Goal: Information Seeking & Learning: Understand process/instructions

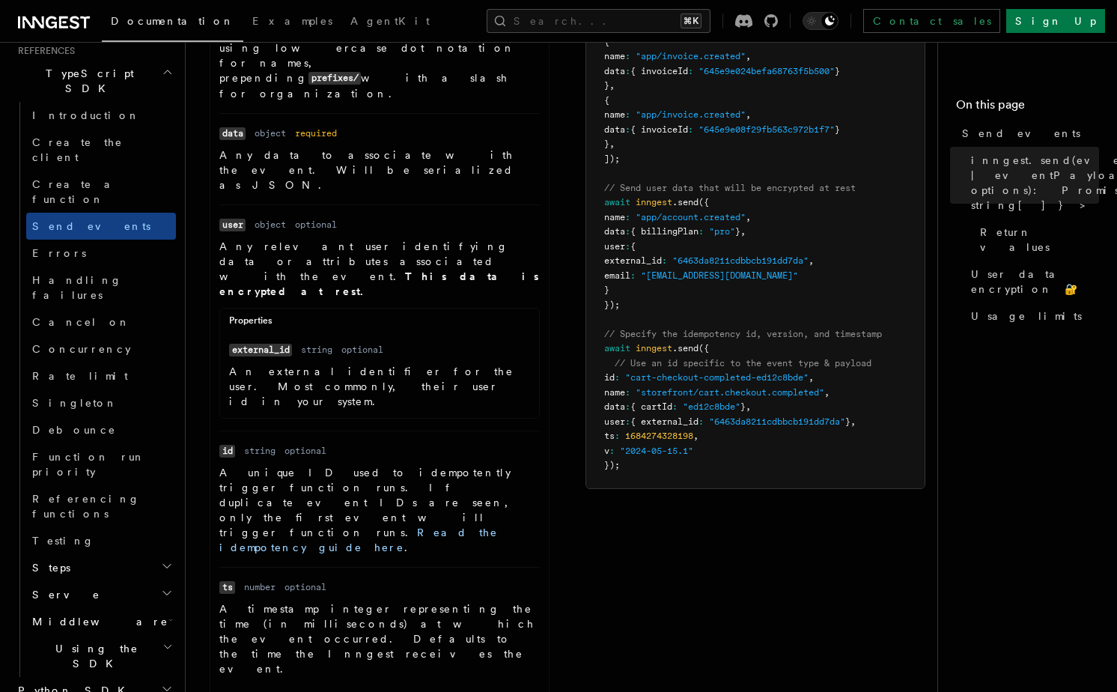
scroll to position [701, 0]
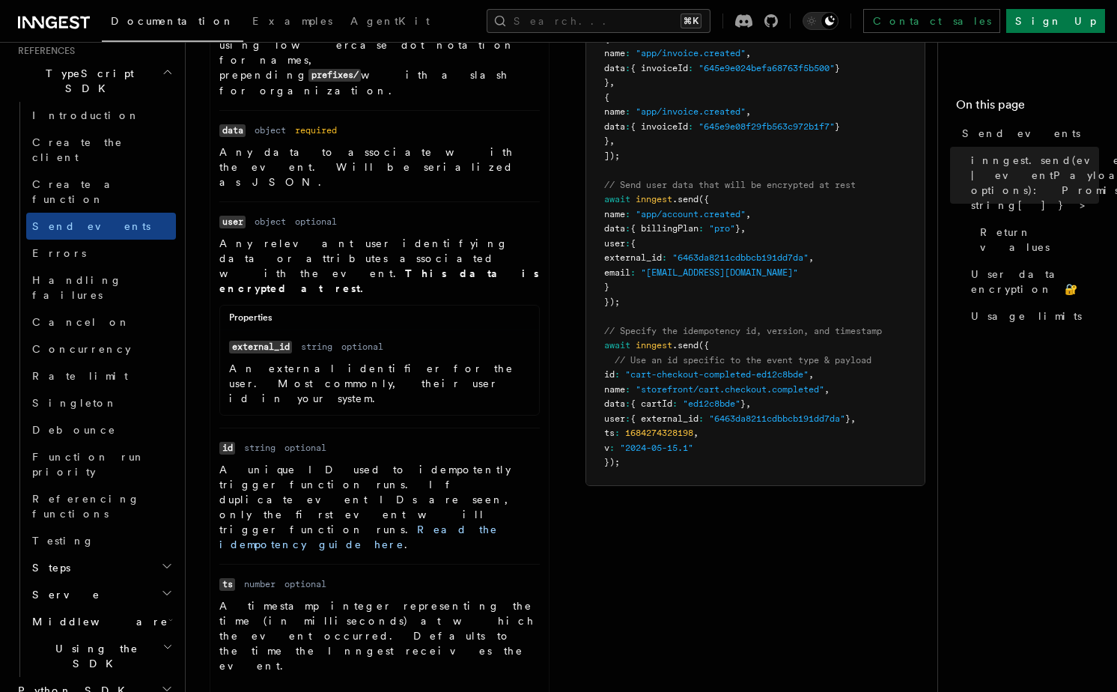
click at [371, 598] on p "A timestamp integer representing the time (in milliseconds) at which the event …" at bounding box center [379, 635] width 320 height 75
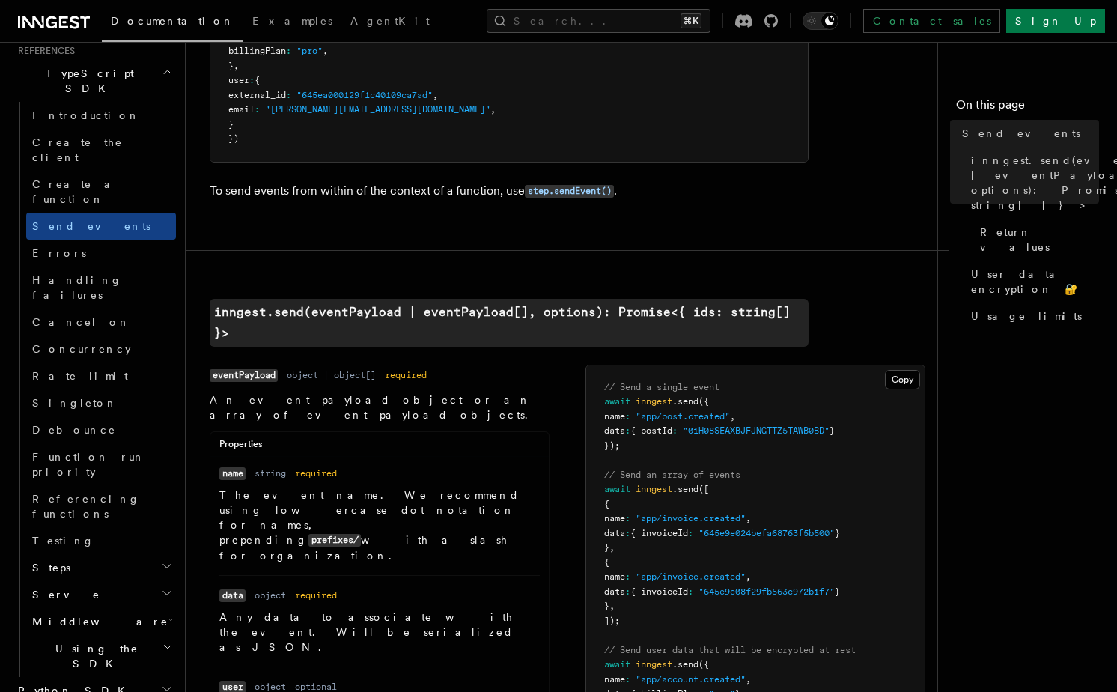
scroll to position [218, 0]
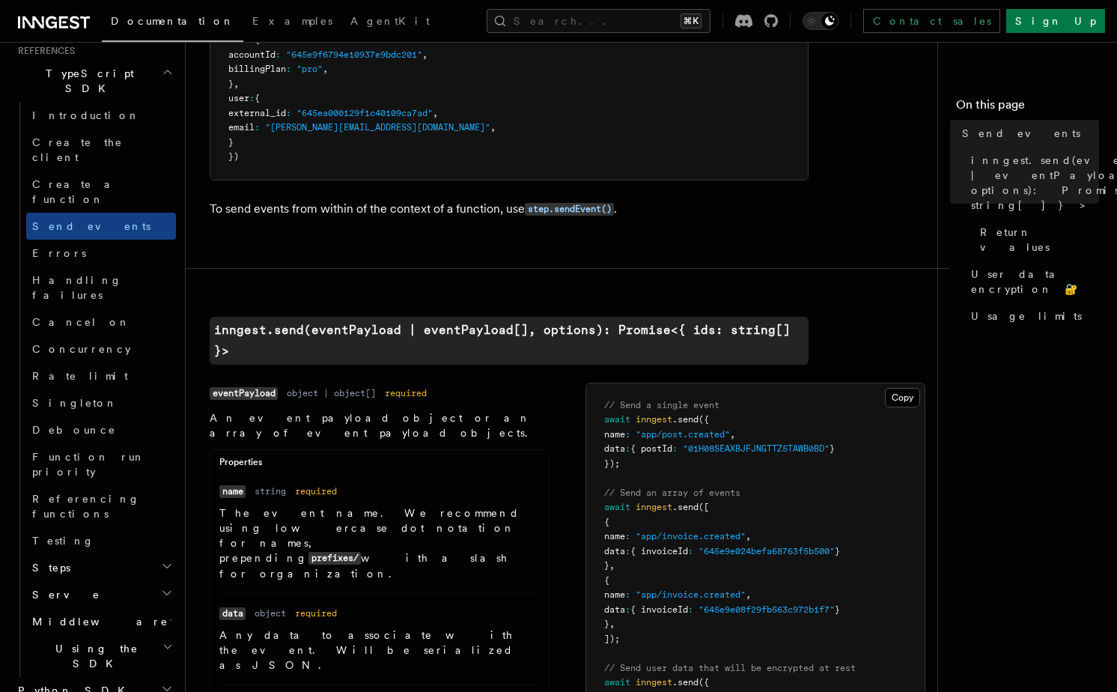
click at [401, 215] on p "To send events from within of the context of a function, use step.sendEvent() ." at bounding box center [509, 209] width 599 height 22
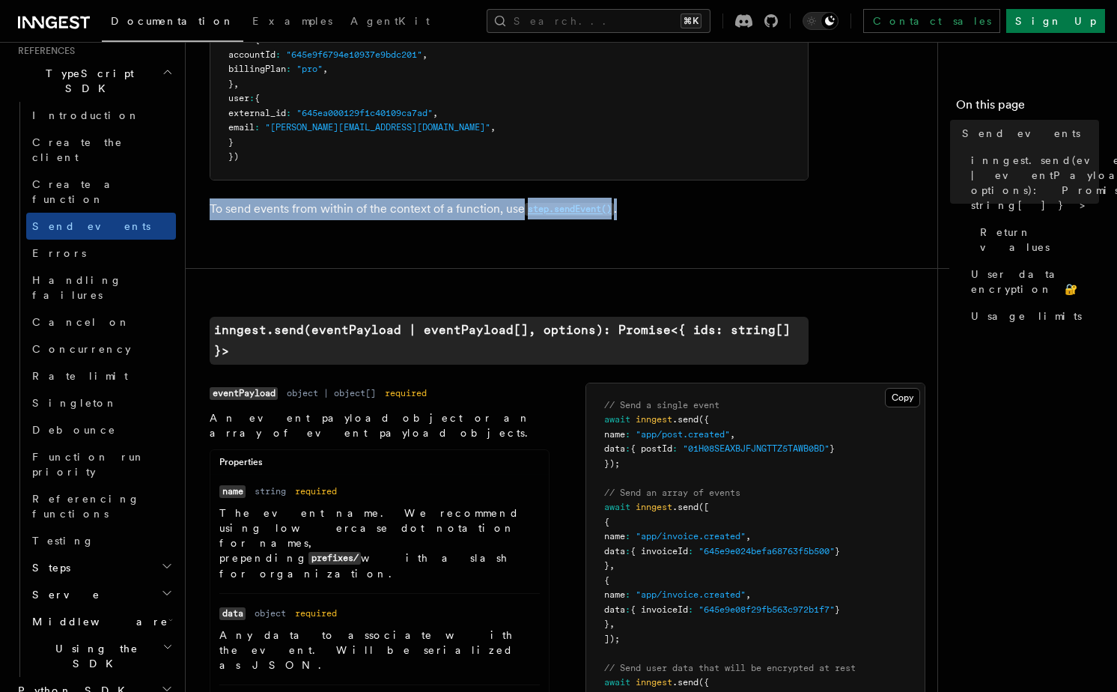
click at [401, 215] on p "To send events from within of the context of a function, use step.sendEvent() ." at bounding box center [509, 209] width 599 height 22
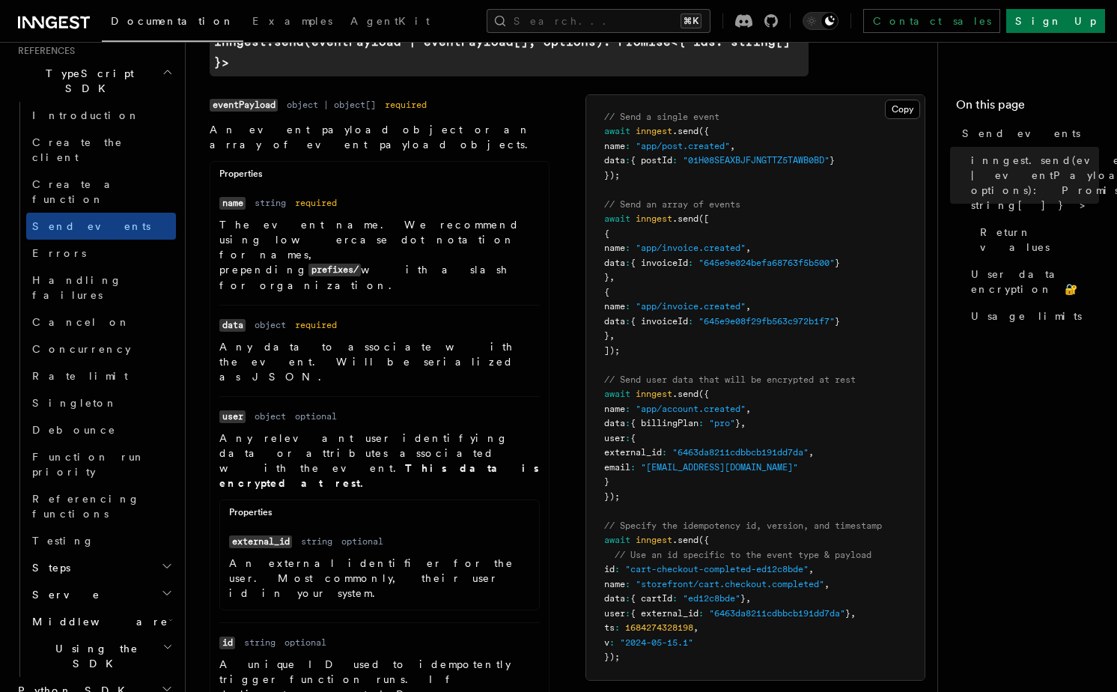
scroll to position [507, 0]
click at [784, 520] on span "// Specify the idempotency id, version, and timestamp" at bounding box center [743, 525] width 278 height 10
click at [641, 553] on pre "// Send a single event await inngest .send ({ name : "app/post.created" , data …" at bounding box center [755, 386] width 338 height 585
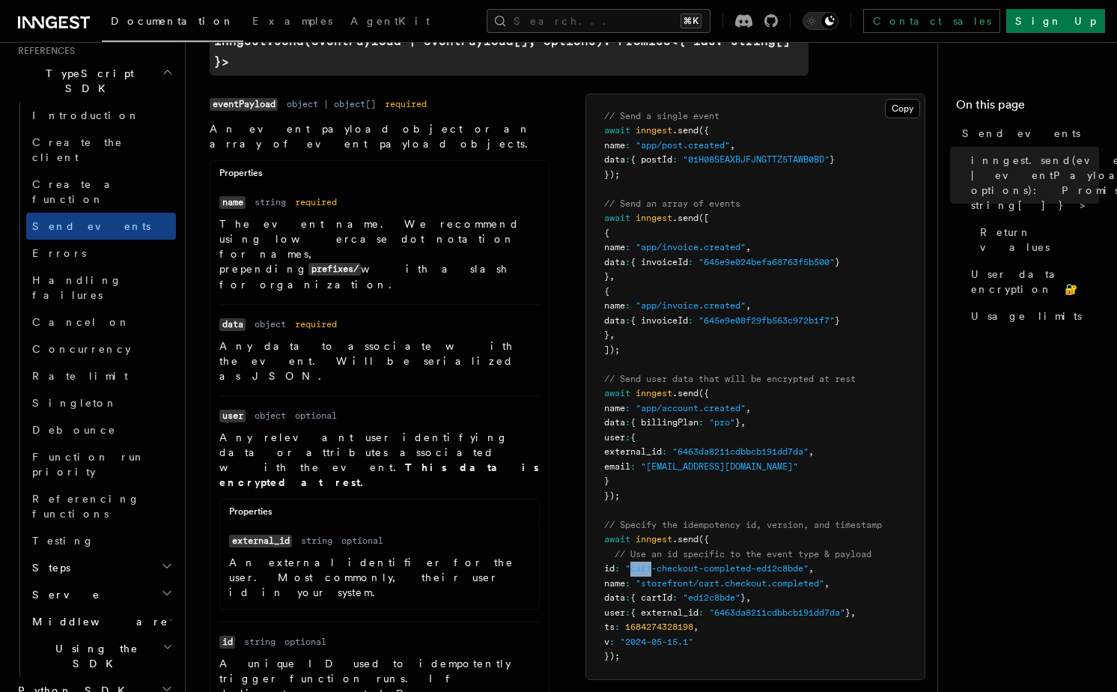
click at [641, 553] on pre "// Send a single event await inngest .send ({ name : "app/post.created" , data …" at bounding box center [755, 386] width 338 height 585
click at [665, 578] on span ""storefront/cart.checkout.completed"" at bounding box center [730, 583] width 189 height 10
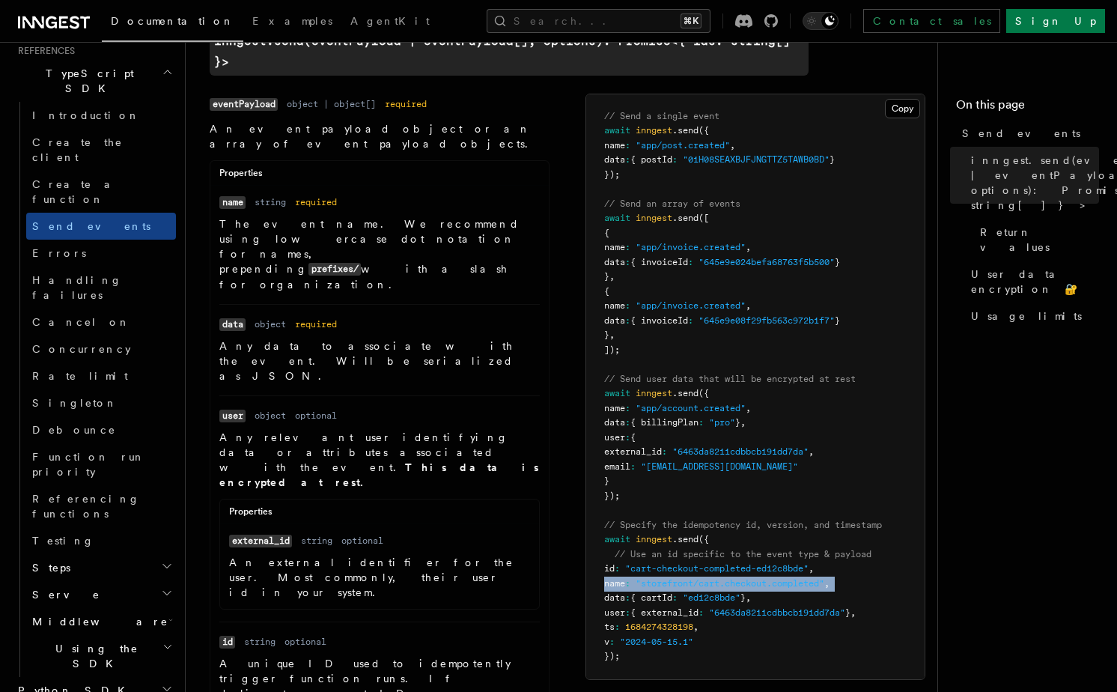
click at [665, 578] on span ""storefront/cart.checkout.completed"" at bounding box center [730, 583] width 189 height 10
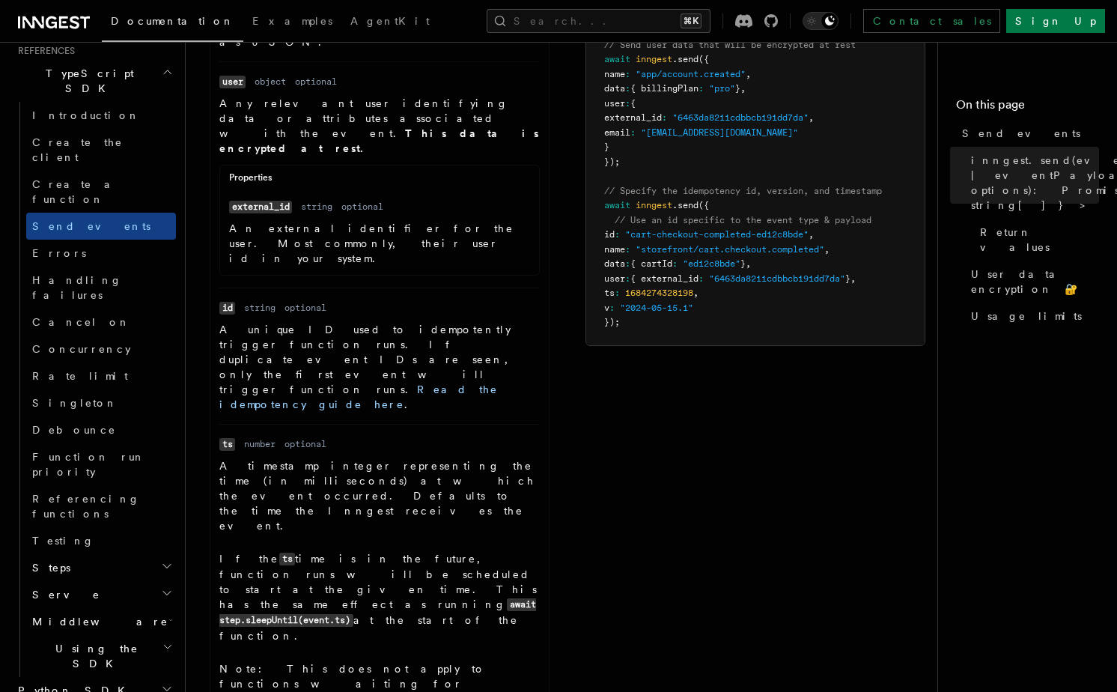
scroll to position [856, 0]
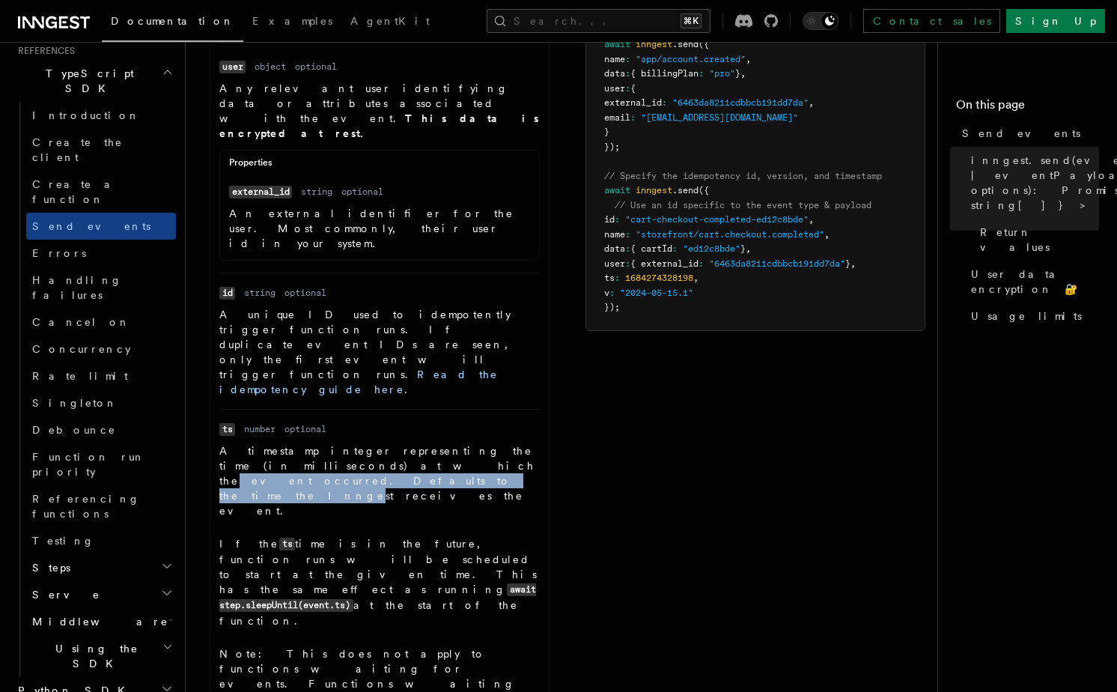
drag, startPoint x: 231, startPoint y: 270, endPoint x: 449, endPoint y: 271, distance: 217.9
click at [449, 443] on p "A timestamp integer representing the time (in milliseconds) at which the event …" at bounding box center [379, 480] width 320 height 75
click at [267, 536] on p "If the ts time is in the future, function runs will be scheduled to start at th…" at bounding box center [379, 582] width 320 height 92
click at [310, 536] on p "If the ts time is in the future, function runs will be scheduled to start at th…" at bounding box center [379, 582] width 320 height 92
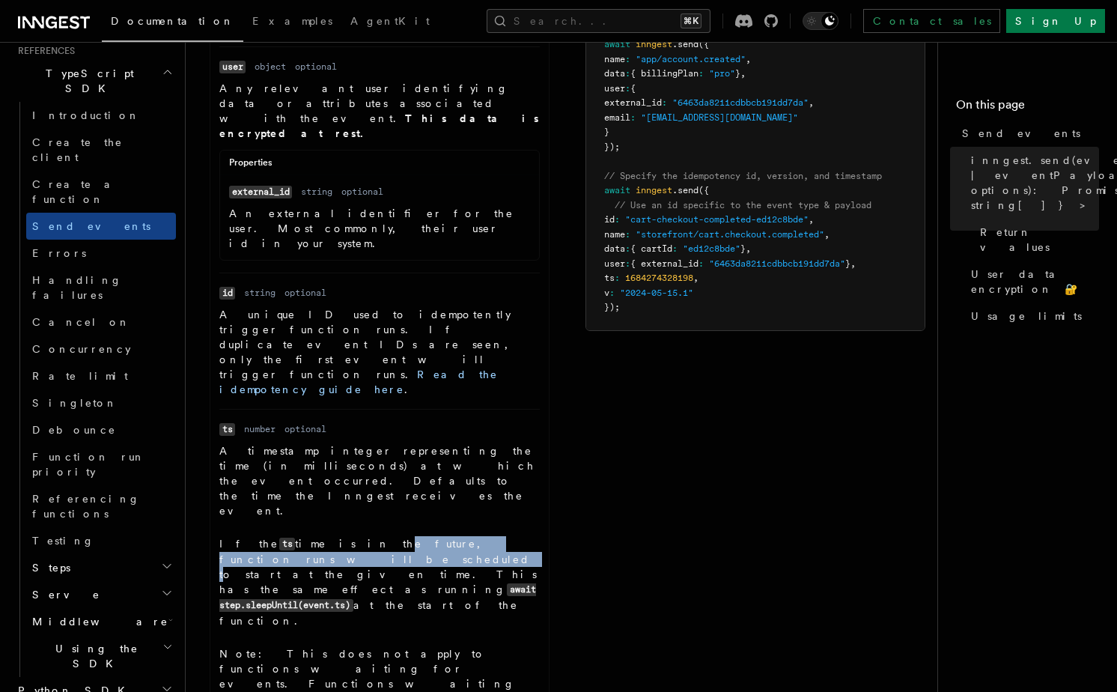
drag, startPoint x: 310, startPoint y: 317, endPoint x: 506, endPoint y: 316, distance: 196.2
click at [506, 536] on p "If the ts time is in the future, function runs will be scheduled to start at th…" at bounding box center [379, 582] width 320 height 92
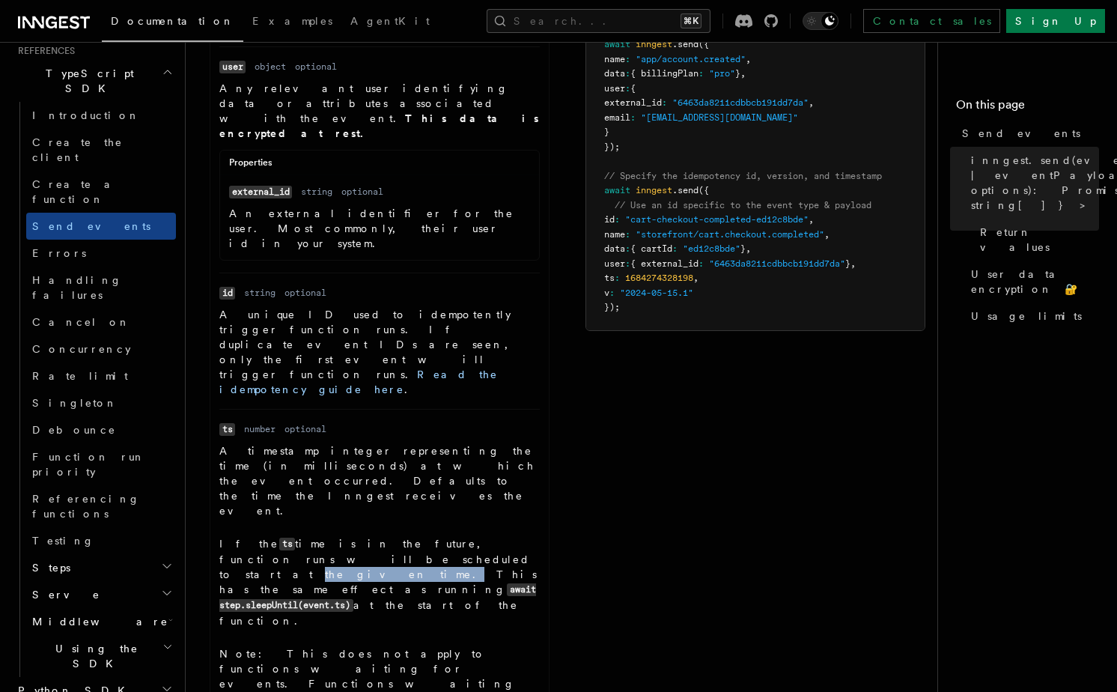
drag, startPoint x: 229, startPoint y: 332, endPoint x: 296, endPoint y: 331, distance: 67.4
click at [296, 536] on p "If the ts time is in the future, function runs will be scheduled to start at th…" at bounding box center [379, 582] width 320 height 92
drag, startPoint x: 301, startPoint y: 329, endPoint x: 395, endPoint y: 329, distance: 93.6
click at [395, 536] on p "If the ts time is in the future, function runs will be scheduled to start at th…" at bounding box center [379, 582] width 320 height 92
click at [448, 536] on p "If the ts time is in the future, function runs will be scheduled to start at th…" at bounding box center [379, 582] width 320 height 92
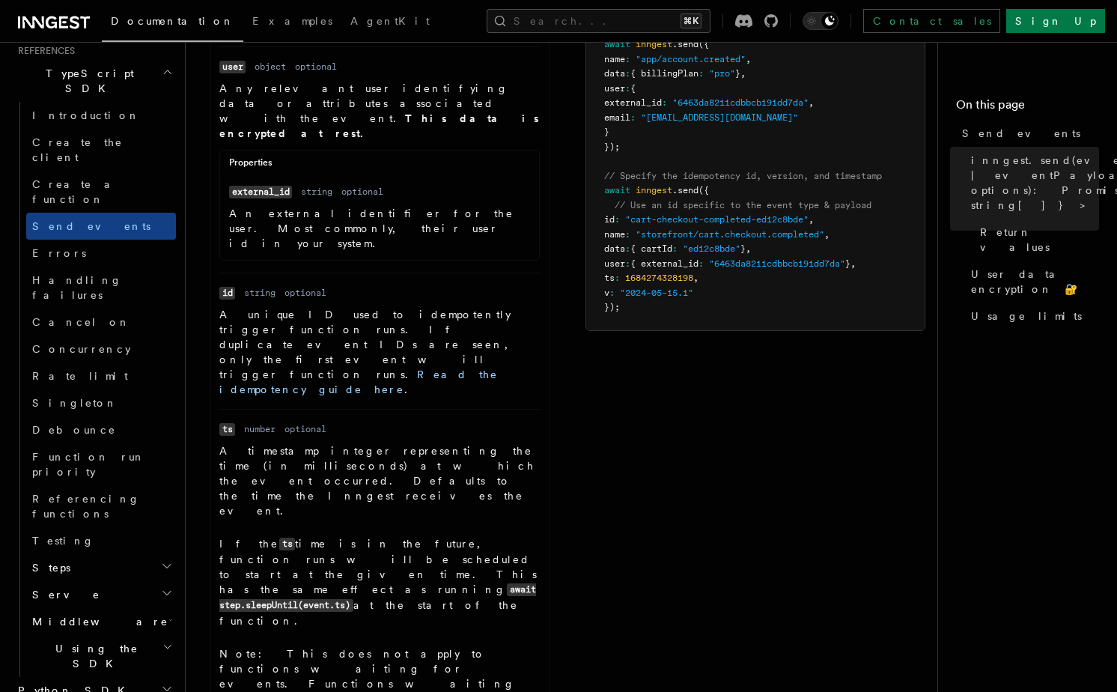
drag, startPoint x: 296, startPoint y: 379, endPoint x: 410, endPoint y: 387, distance: 114.1
click at [410, 646] on p "Note: This does not apply to functions waiting for events. Functions waiting fo…" at bounding box center [379, 683] width 320 height 75
click at [321, 646] on p "Note: This does not apply to functions waiting for events. Functions waiting fo…" at bounding box center [379, 683] width 320 height 75
click at [437, 646] on p "Note: This does not apply to functions waiting for events. Functions waiting fo…" at bounding box center [379, 683] width 320 height 75
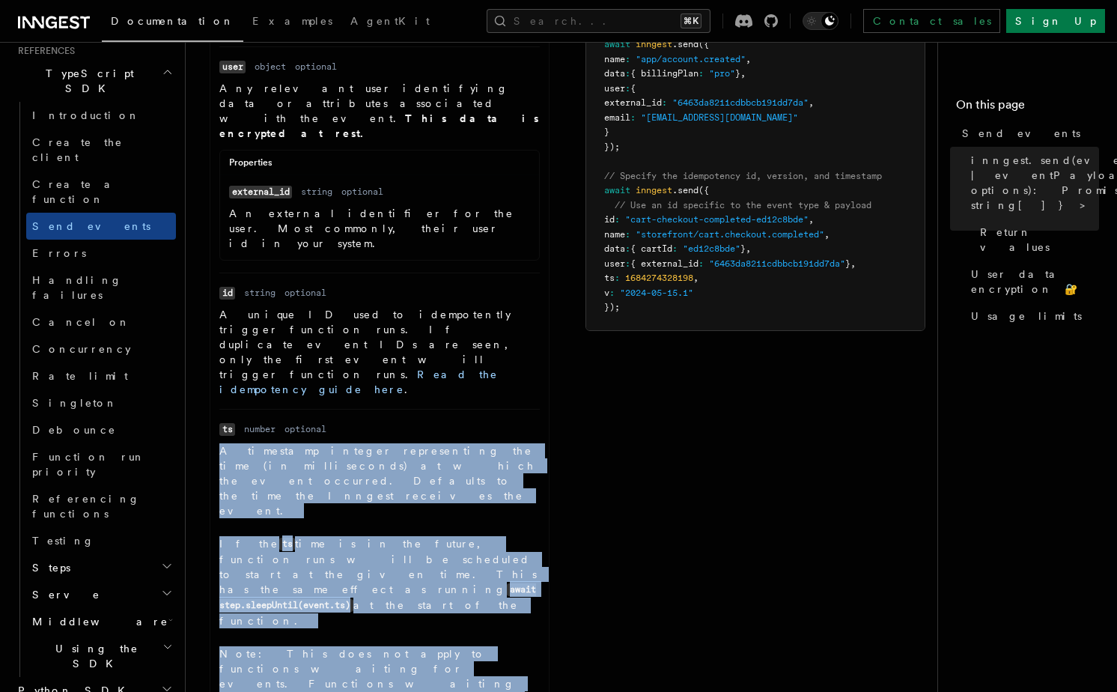
drag, startPoint x: 326, startPoint y: 406, endPoint x: 213, endPoint y: 246, distance: 195.5
click at [213, 246] on ul "Name name Type string Required required Description The event name. We recommen…" at bounding box center [379, 329] width 338 height 967
copy dd "A timestamp integer representing the time (in milliseconds) at which the event …"
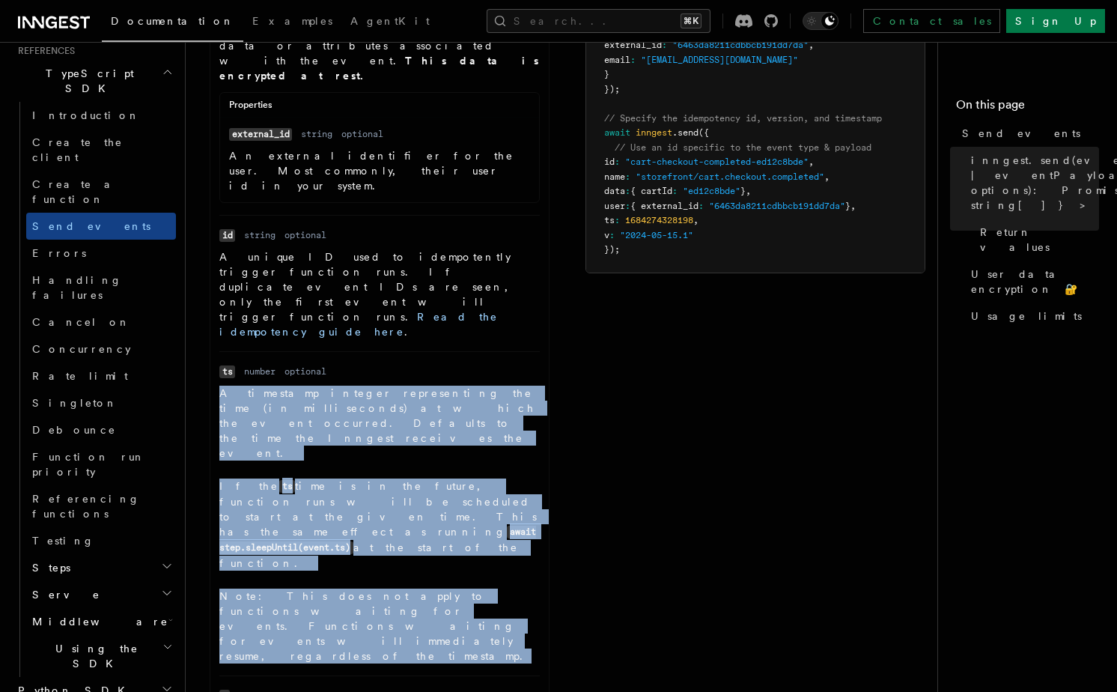
scroll to position [863, 0]
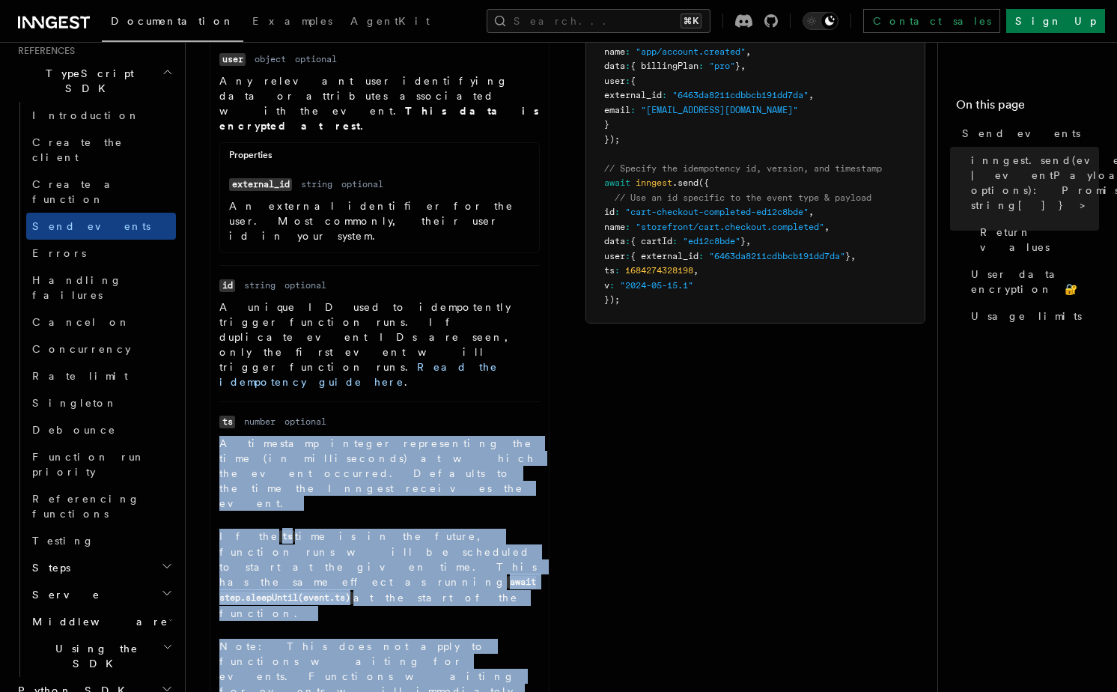
click at [451, 417] on li "Name ts Type number Required optional Description A timestamp integer represent…" at bounding box center [379, 563] width 320 height 324
